Goal: Task Accomplishment & Management: Use online tool/utility

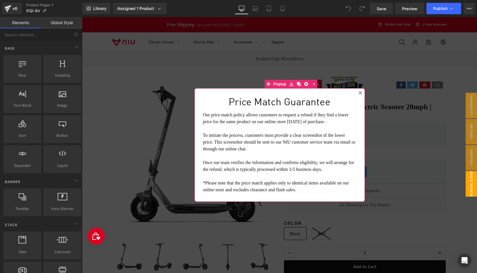
drag, startPoint x: 360, startPoint y: 92, endPoint x: 363, endPoint y: 98, distance: 6.7
click at [360, 92] on icon at bounding box center [360, 92] width 3 height 3
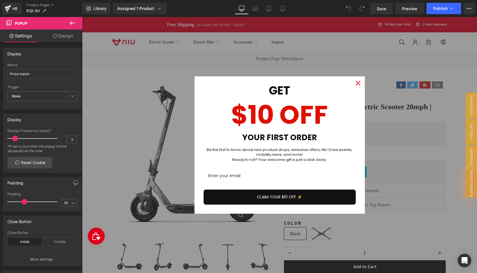
scroll to position [53, 0]
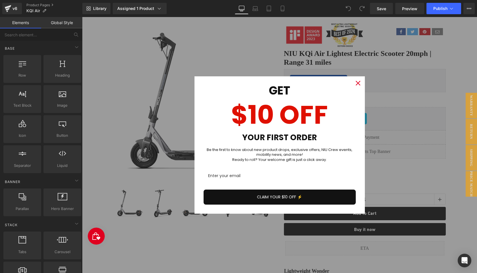
click at [359, 83] on icon "close icon" at bounding box center [358, 83] width 5 height 5
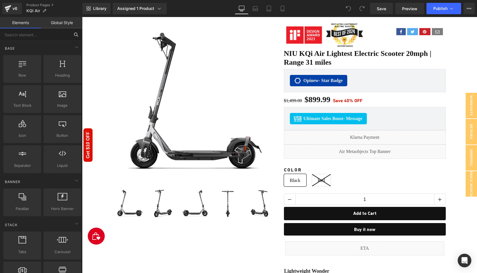
click at [21, 36] on input "text" at bounding box center [35, 34] width 70 height 12
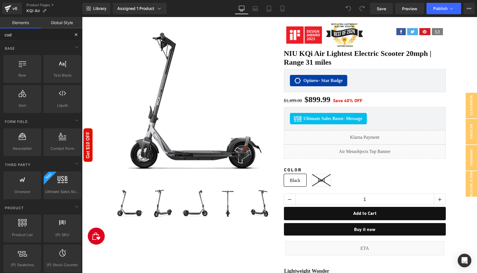
type input "code"
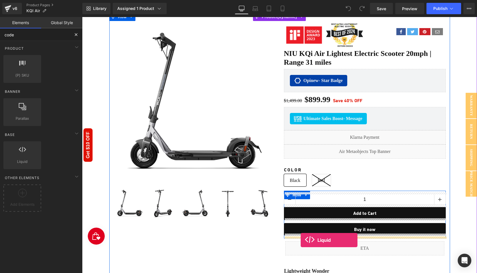
drag, startPoint x: 100, startPoint y: 175, endPoint x: 301, endPoint y: 240, distance: 211.4
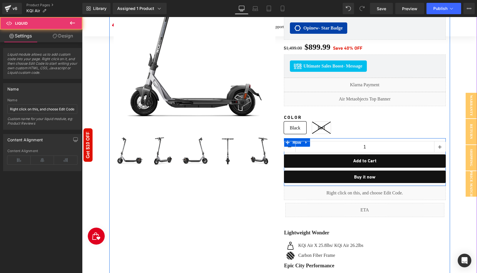
scroll to position [109, 0]
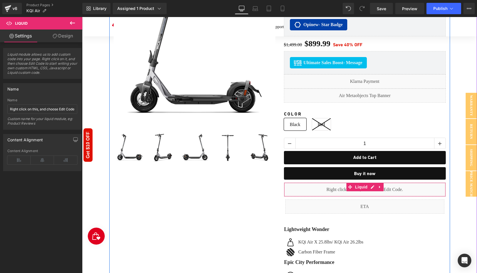
click at [373, 185] on div "Liquid" at bounding box center [365, 190] width 162 height 14
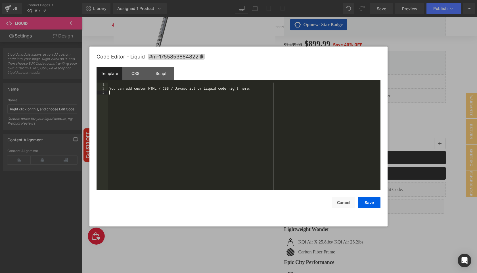
click at [183, 113] on div "You can add custom HTML / CSS / Javascript or Liquid code right here." at bounding box center [244, 140] width 272 height 115
drag, startPoint x: 366, startPoint y: 204, endPoint x: 310, endPoint y: 172, distance: 65.4
click at [366, 204] on button "Save" at bounding box center [369, 202] width 23 height 11
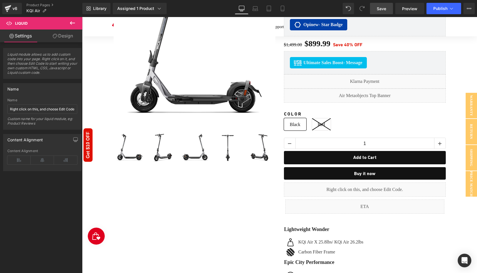
click at [378, 8] on span "Save" at bounding box center [381, 9] width 9 height 6
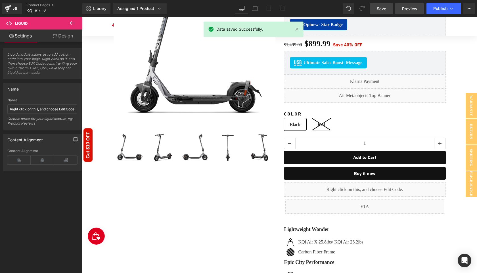
click at [408, 11] on span "Preview" at bounding box center [409, 9] width 15 height 6
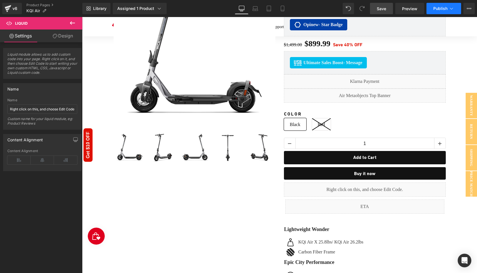
drag, startPoint x: 437, startPoint y: 8, endPoint x: 359, endPoint y: 1, distance: 77.9
click at [437, 8] on span "Publish" at bounding box center [440, 8] width 14 height 5
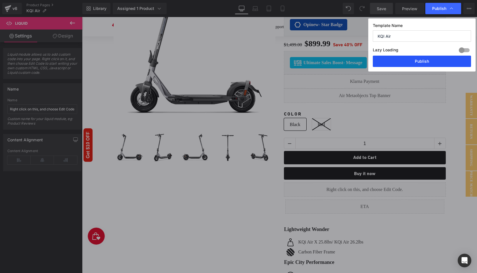
click at [430, 57] on button "Publish" at bounding box center [422, 61] width 98 height 11
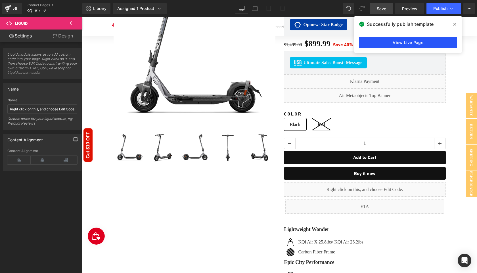
click at [405, 41] on link "View Live Page" at bounding box center [408, 42] width 98 height 11
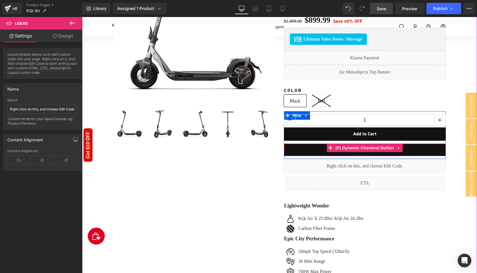
scroll to position [136, 0]
